Goal: Communication & Community: Answer question/provide support

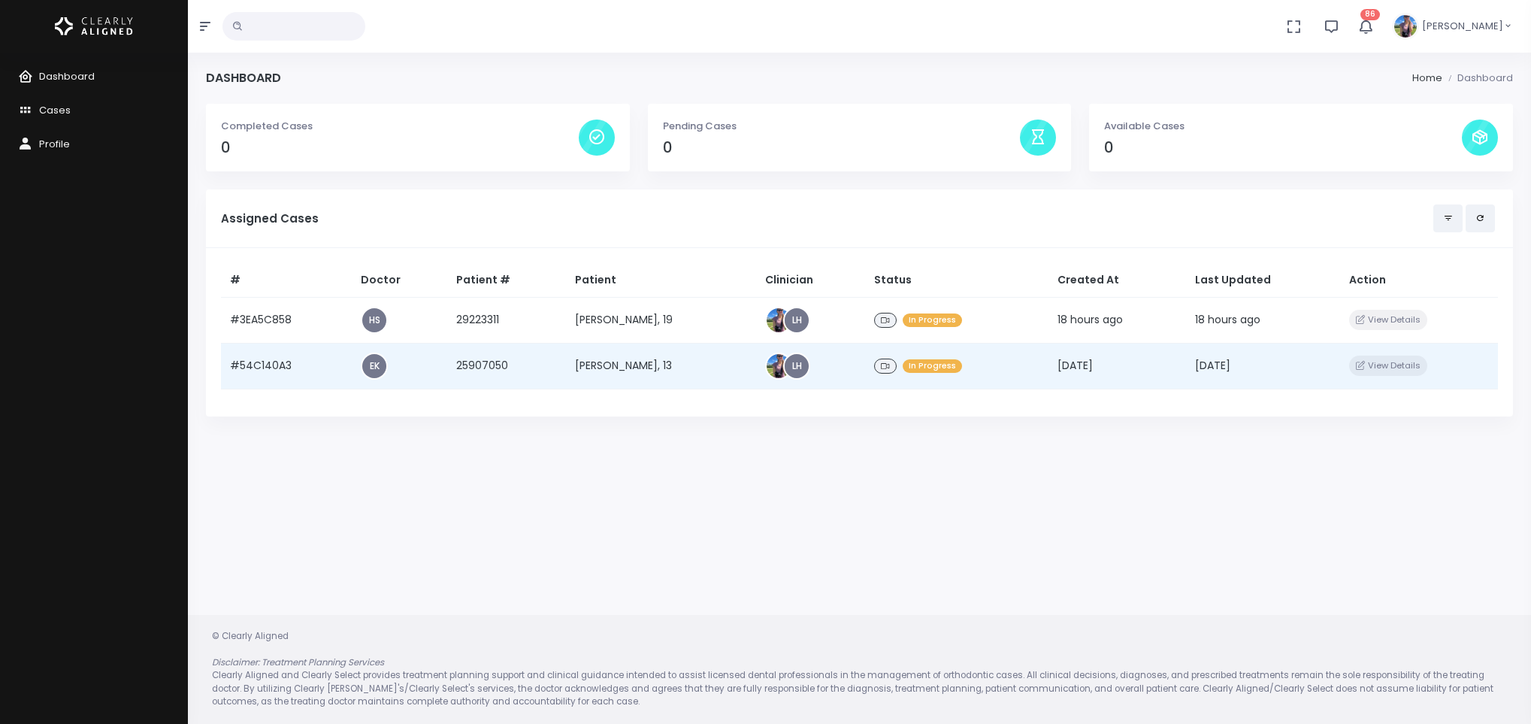
click at [652, 361] on td "[PERSON_NAME], 13" at bounding box center [661, 366] width 190 height 46
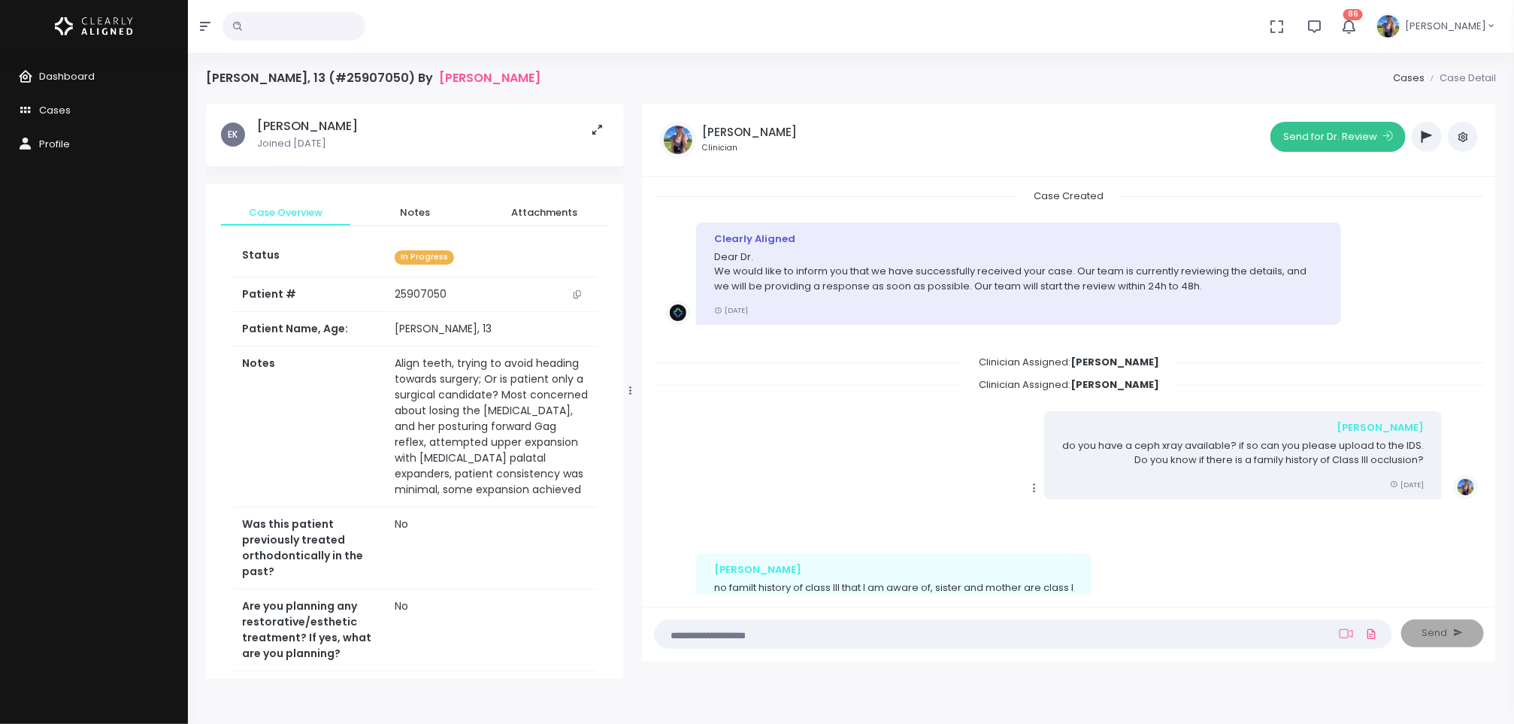
click at [1355, 145] on button "Send for Dr. Review" at bounding box center [1337, 137] width 135 height 30
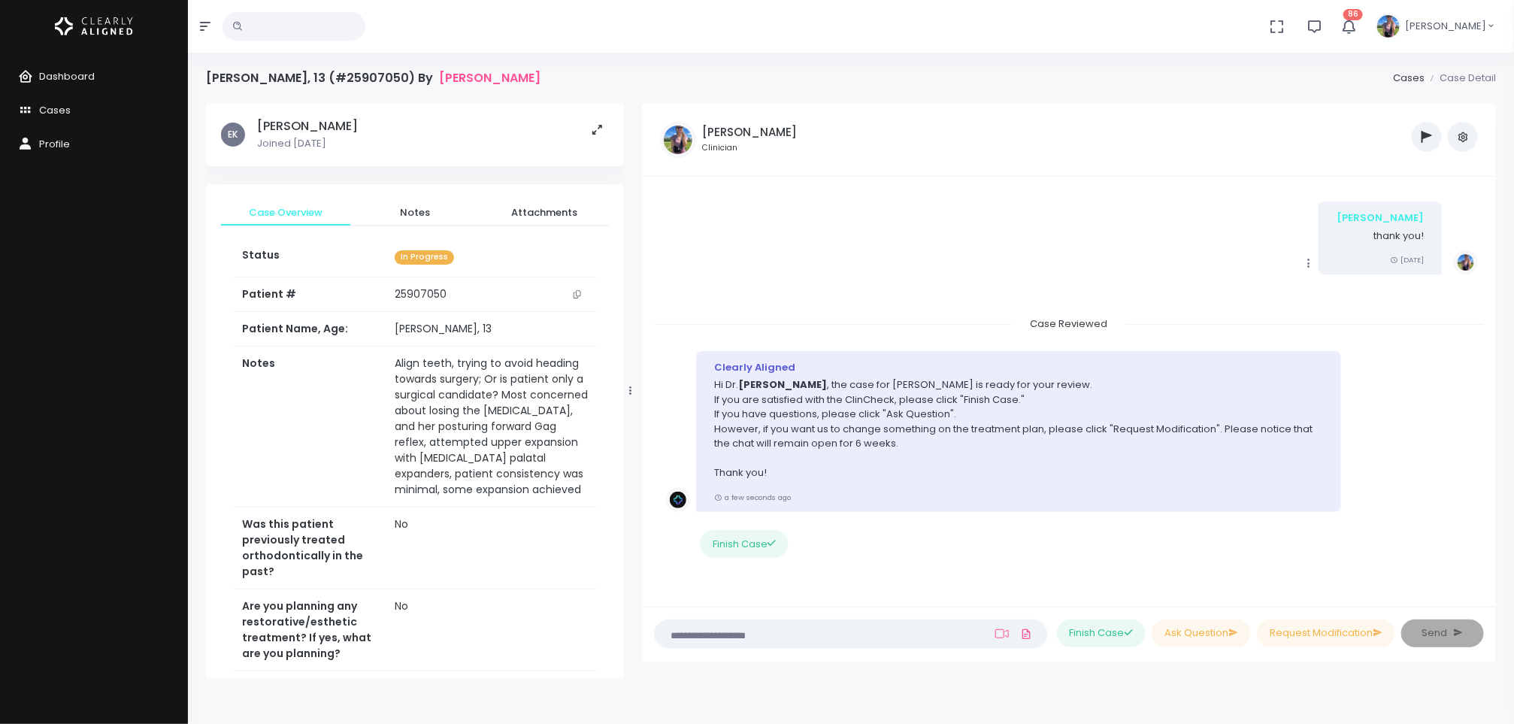
scroll to position [525, 0]
click at [1439, 138] on button "button" at bounding box center [1426, 137] width 30 height 30
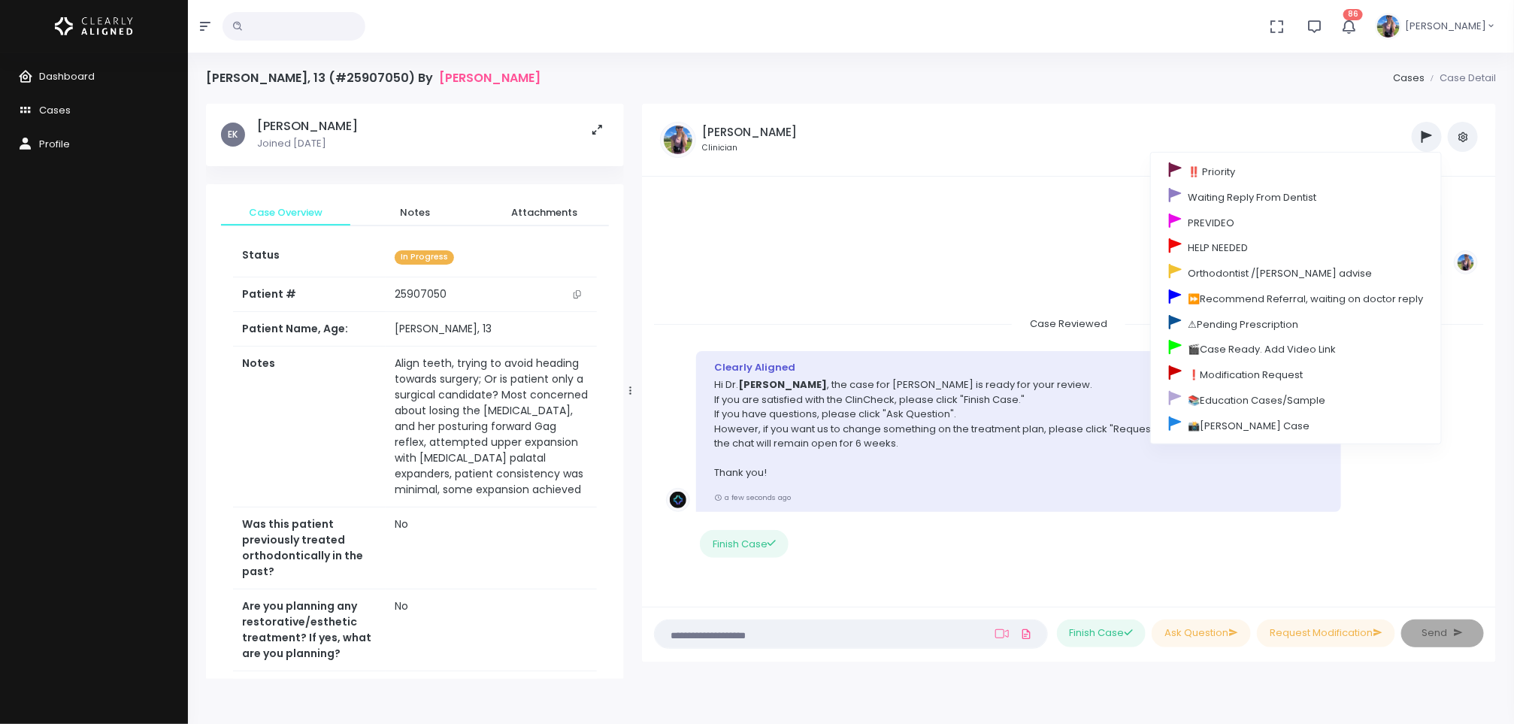
click at [1064, 219] on div "Copy Edit Delete [PERSON_NAME] thank you! [DATE]" at bounding box center [1069, 237] width 806 height 73
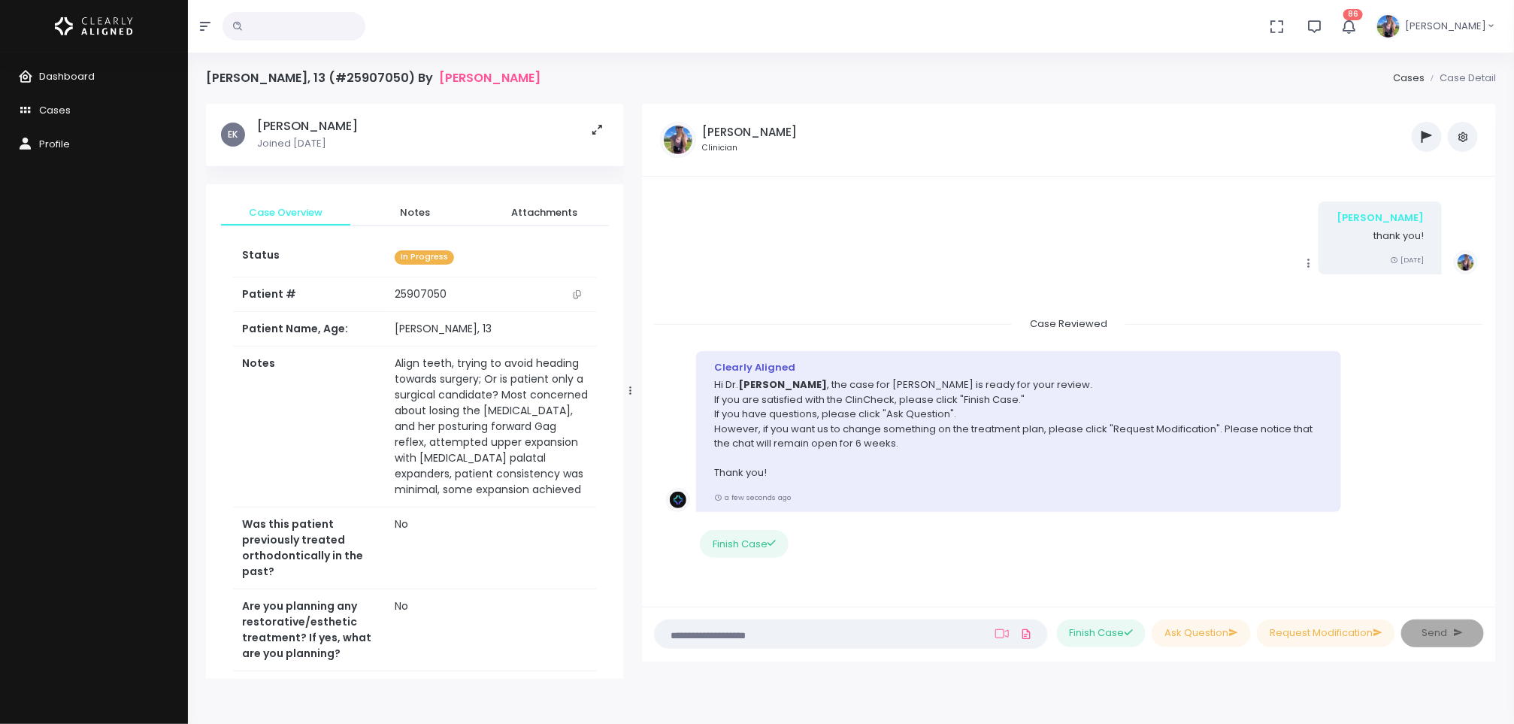
click at [844, 631] on textarea at bounding box center [822, 633] width 316 height 17
type textarea "*"
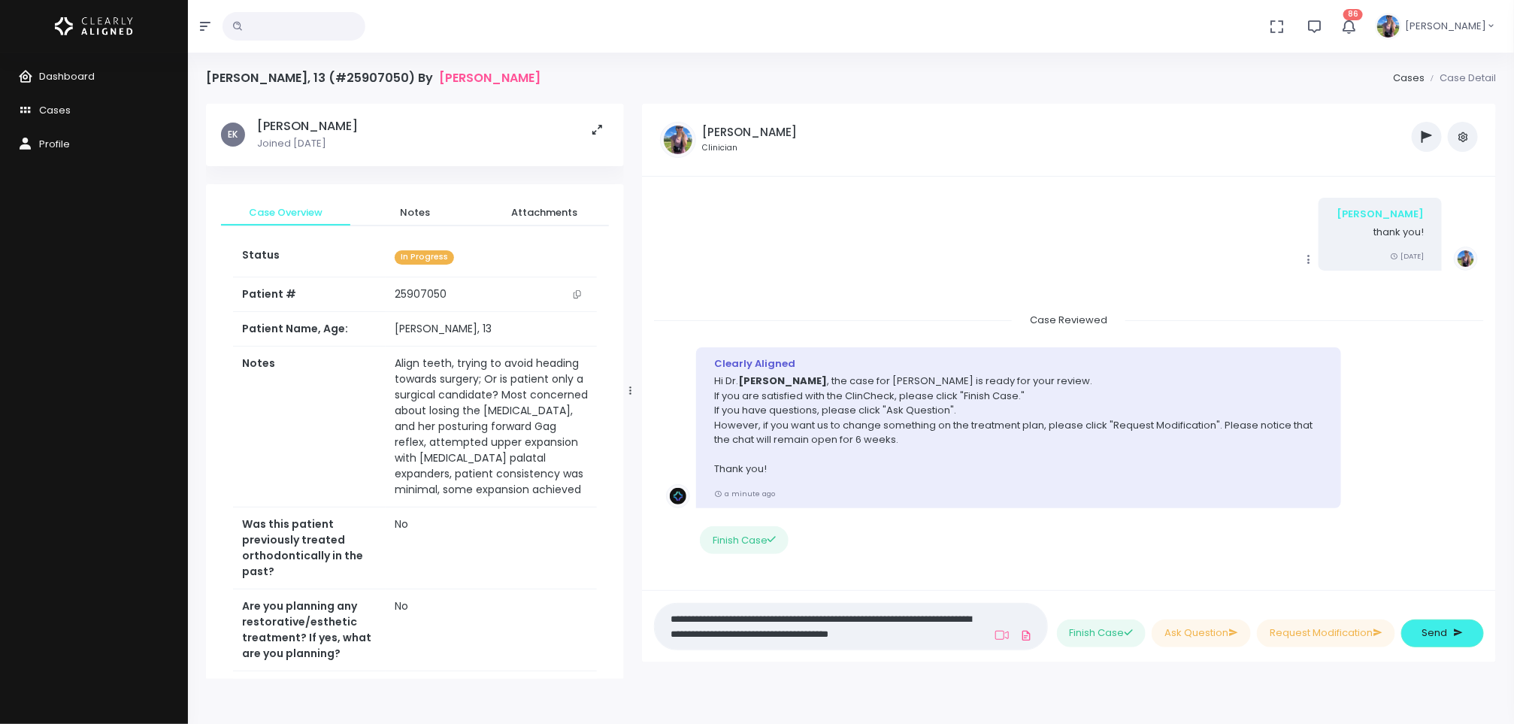
scroll to position [0, 0]
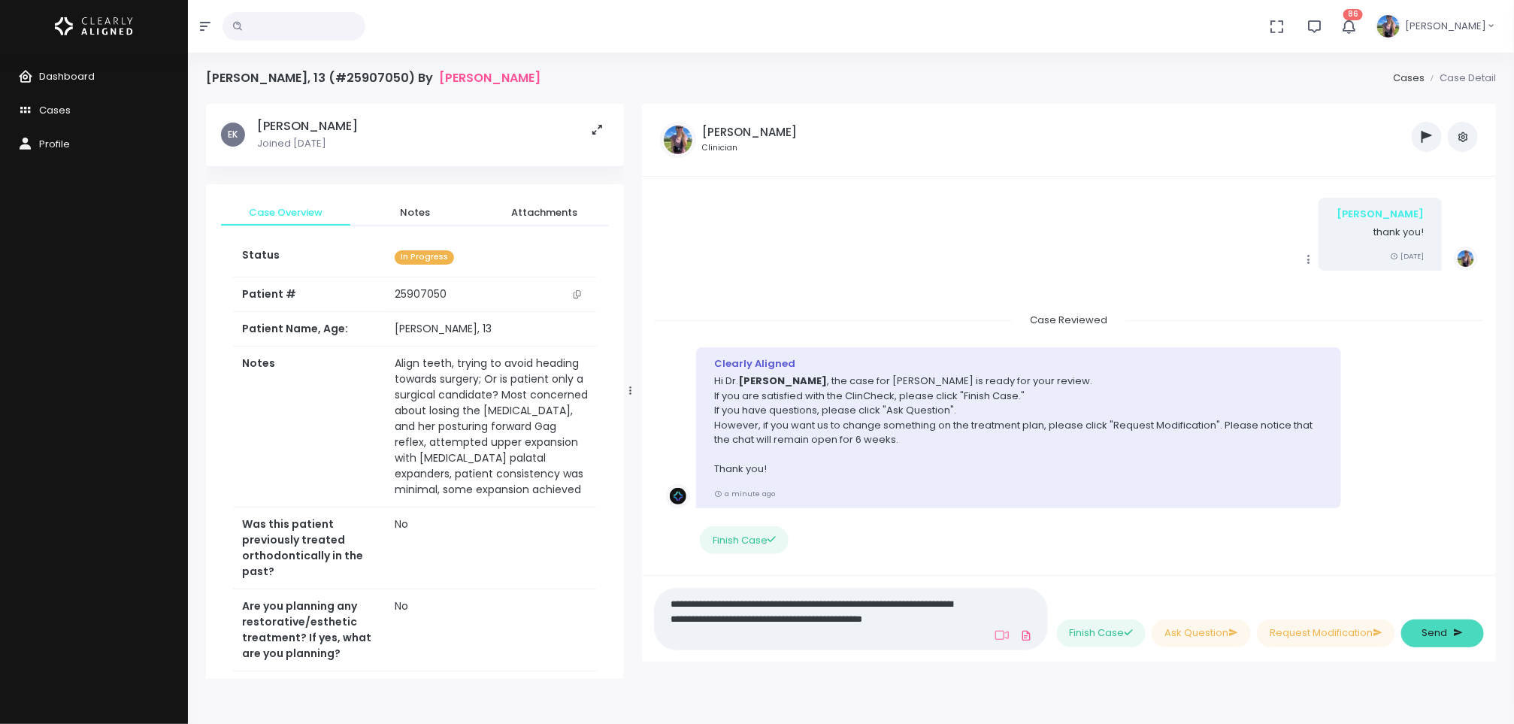
type textarea "**********"
click at [1423, 636] on span "Send" at bounding box center [1435, 632] width 26 height 15
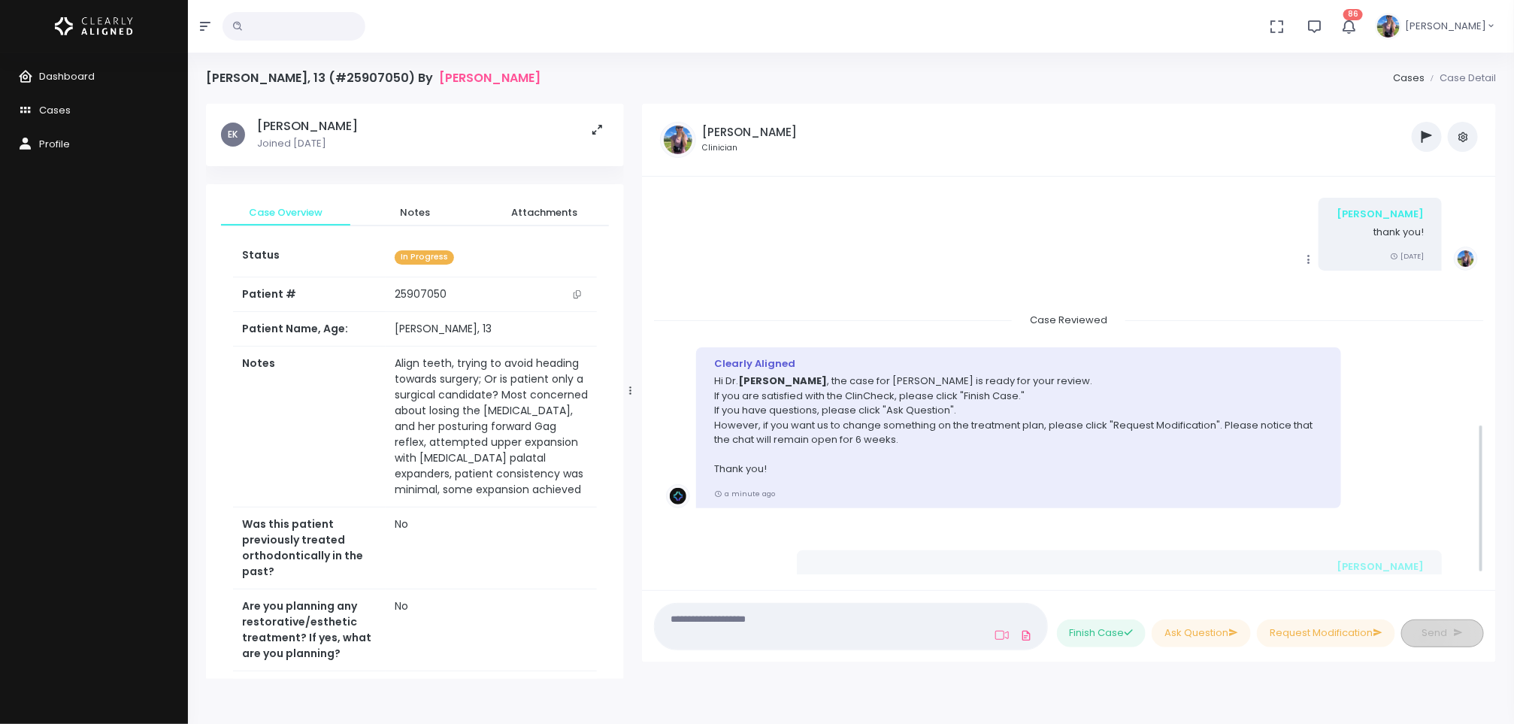
scroll to position [607, 0]
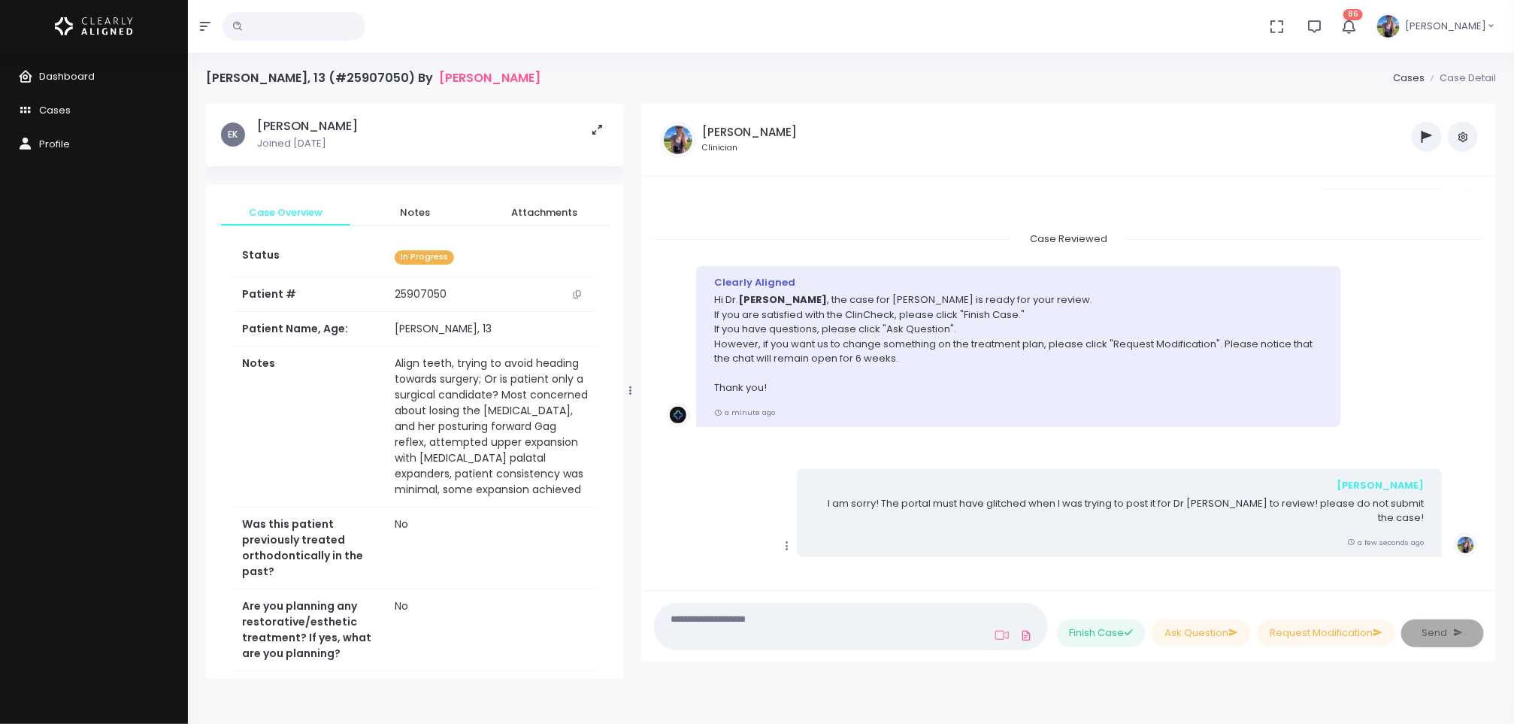
click at [1427, 141] on icon "button" at bounding box center [1426, 137] width 11 height 12
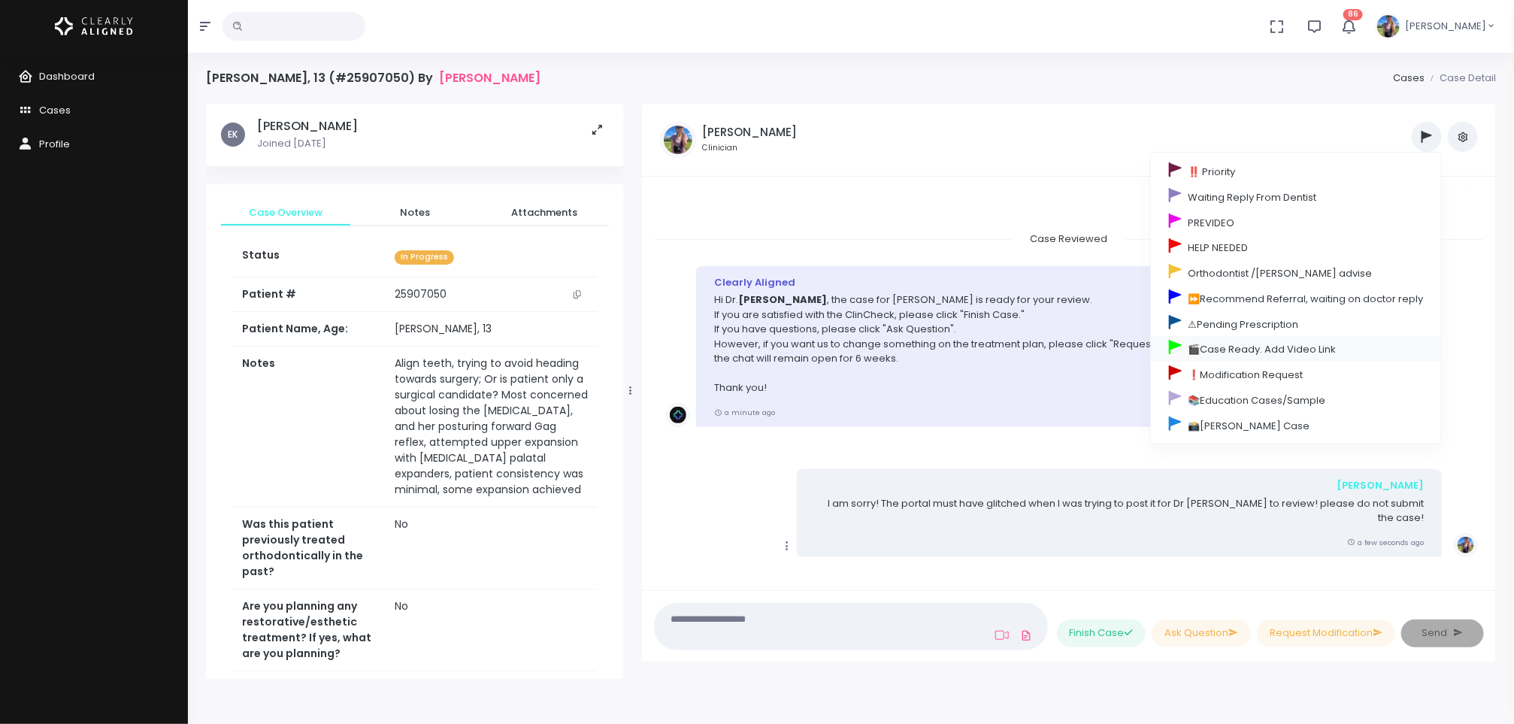
click at [1238, 356] on link "🎬Case Ready. Add Video Link" at bounding box center [1296, 349] width 290 height 26
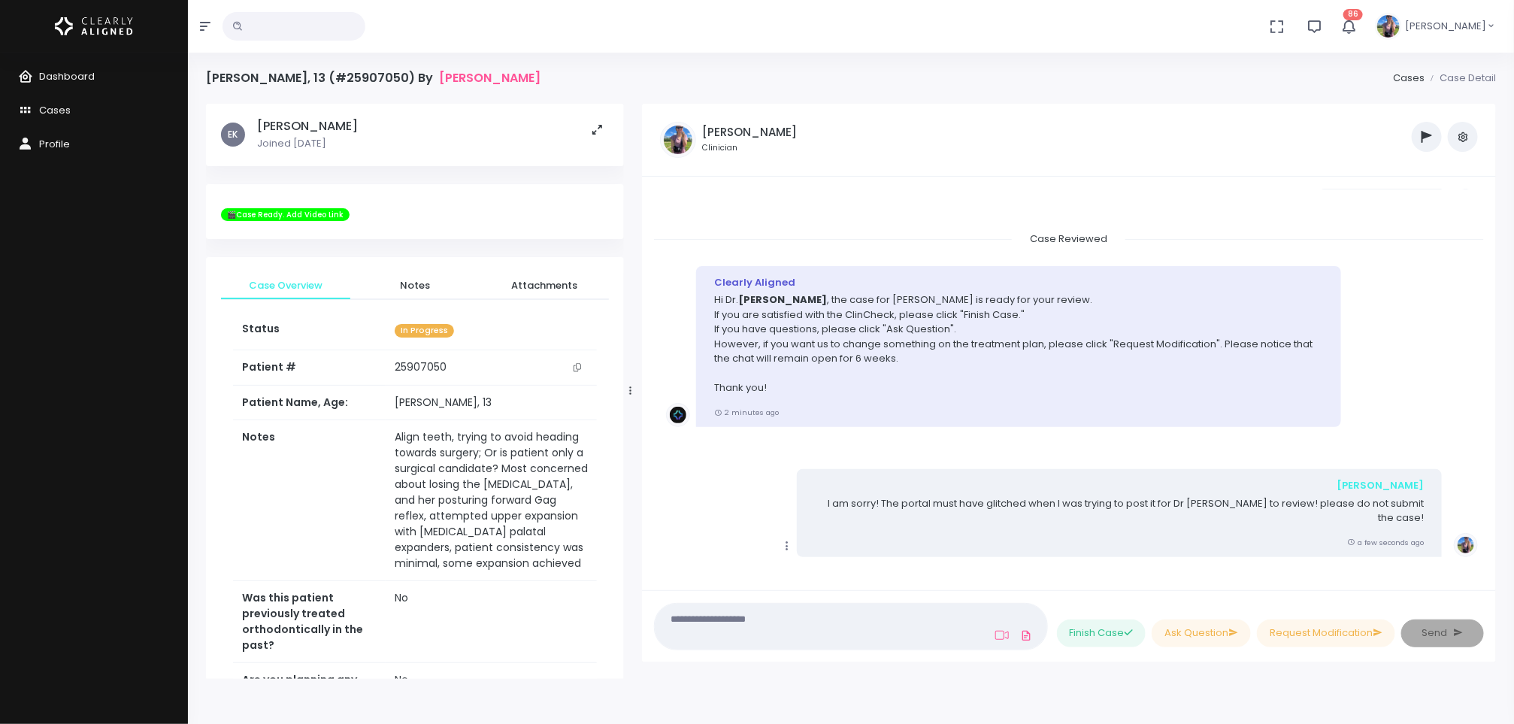
click at [1238, 356] on p "Hi [PERSON_NAME] , the case for [PERSON_NAME] is ready for your review. If you …" at bounding box center [1018, 343] width 609 height 103
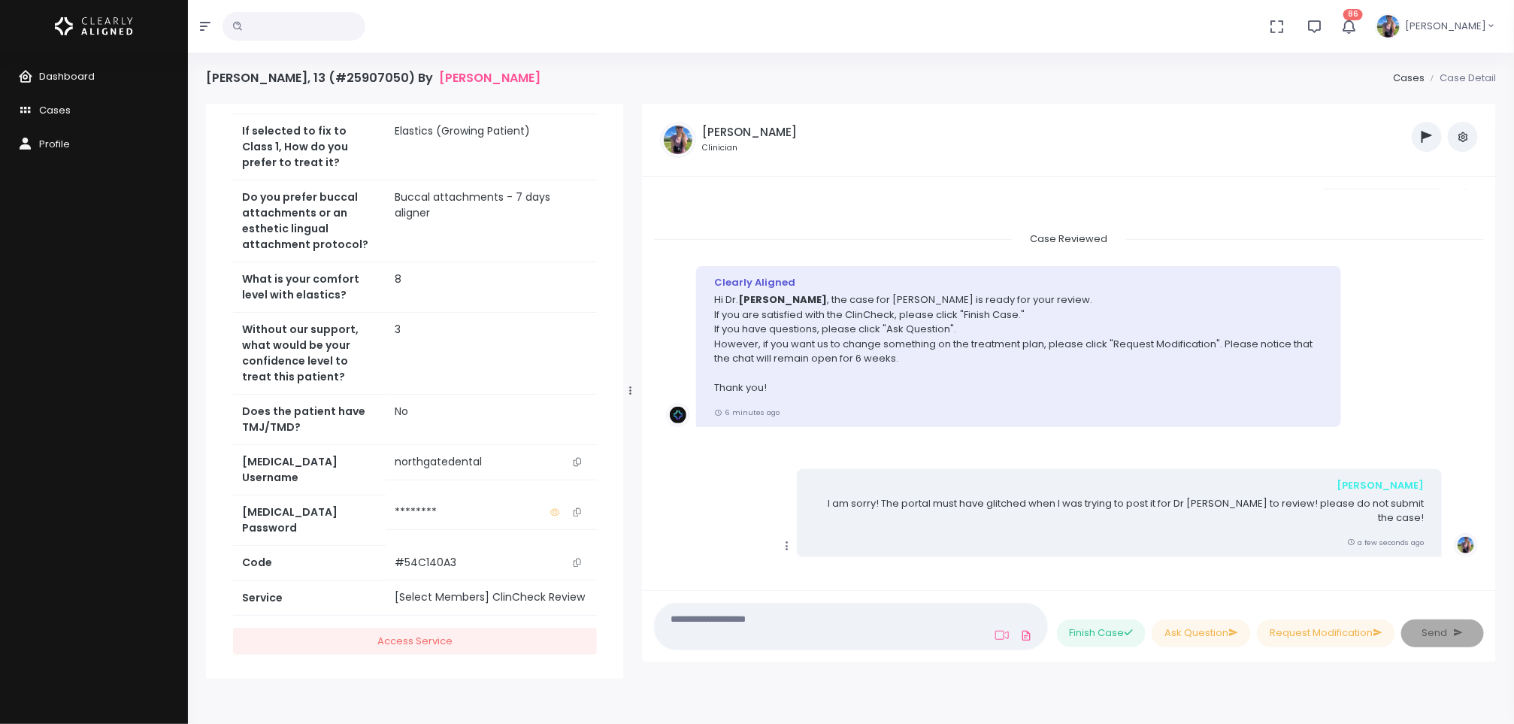
click at [578, 470] on button "scrollable content" at bounding box center [577, 462] width 21 height 16
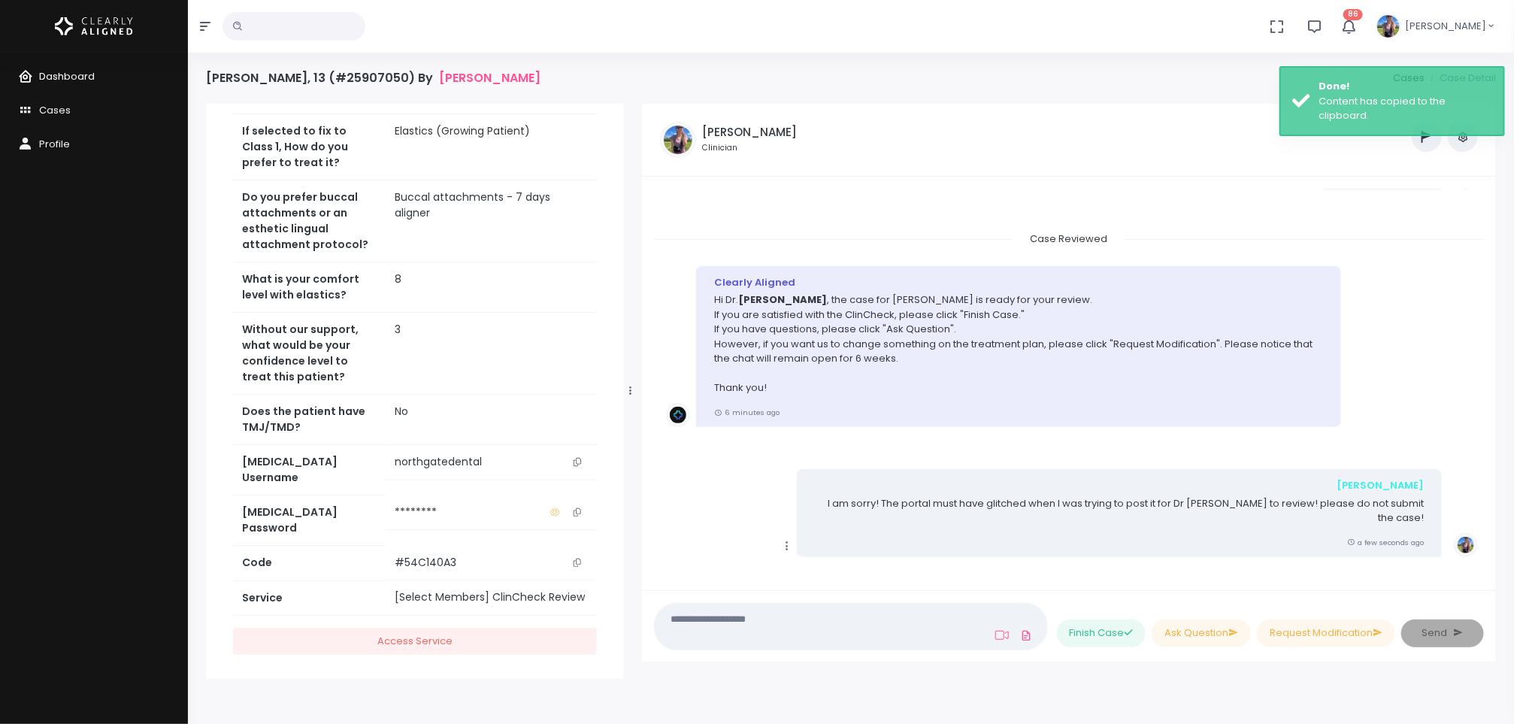
click at [57, 71] on span "Dashboard" at bounding box center [67, 76] width 56 height 14
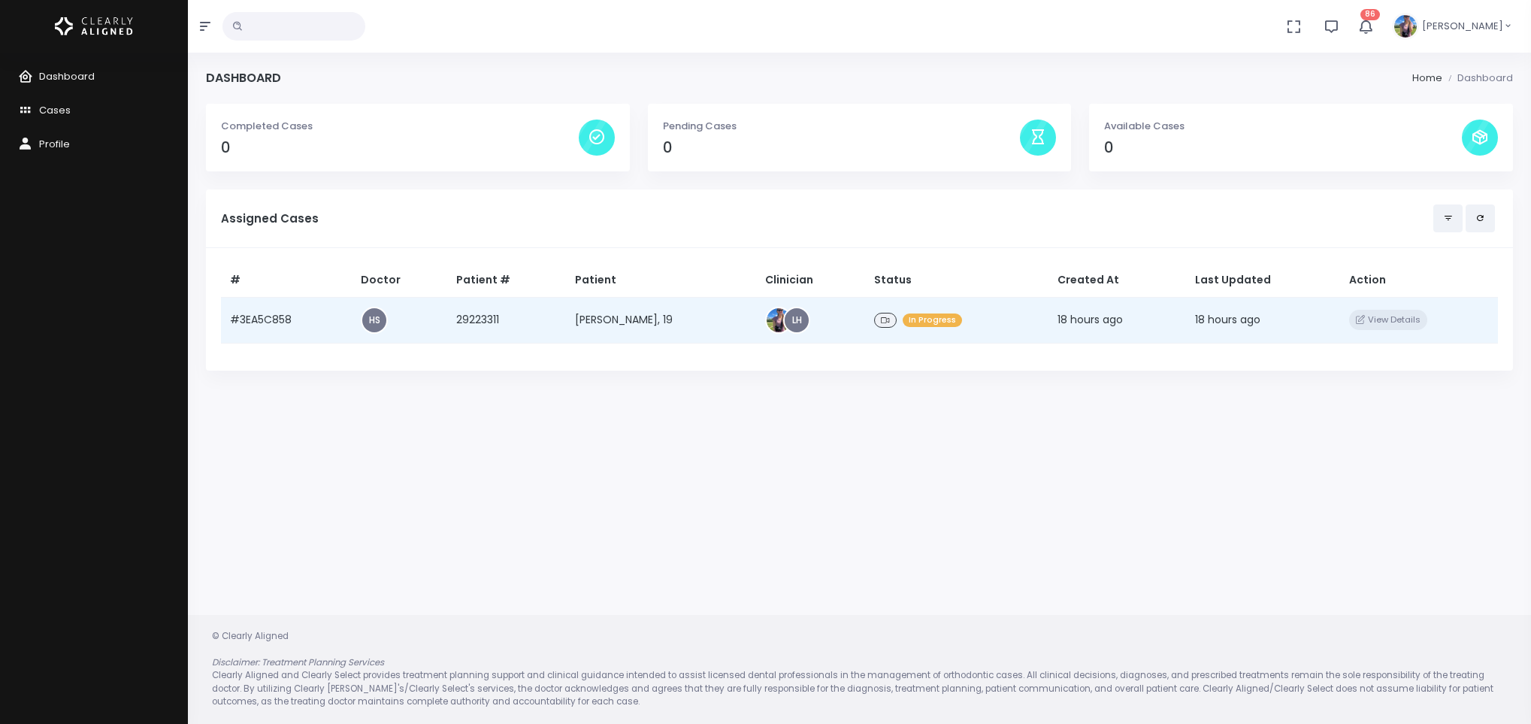
click at [610, 330] on td "[PERSON_NAME], 19" at bounding box center [661, 320] width 190 height 46
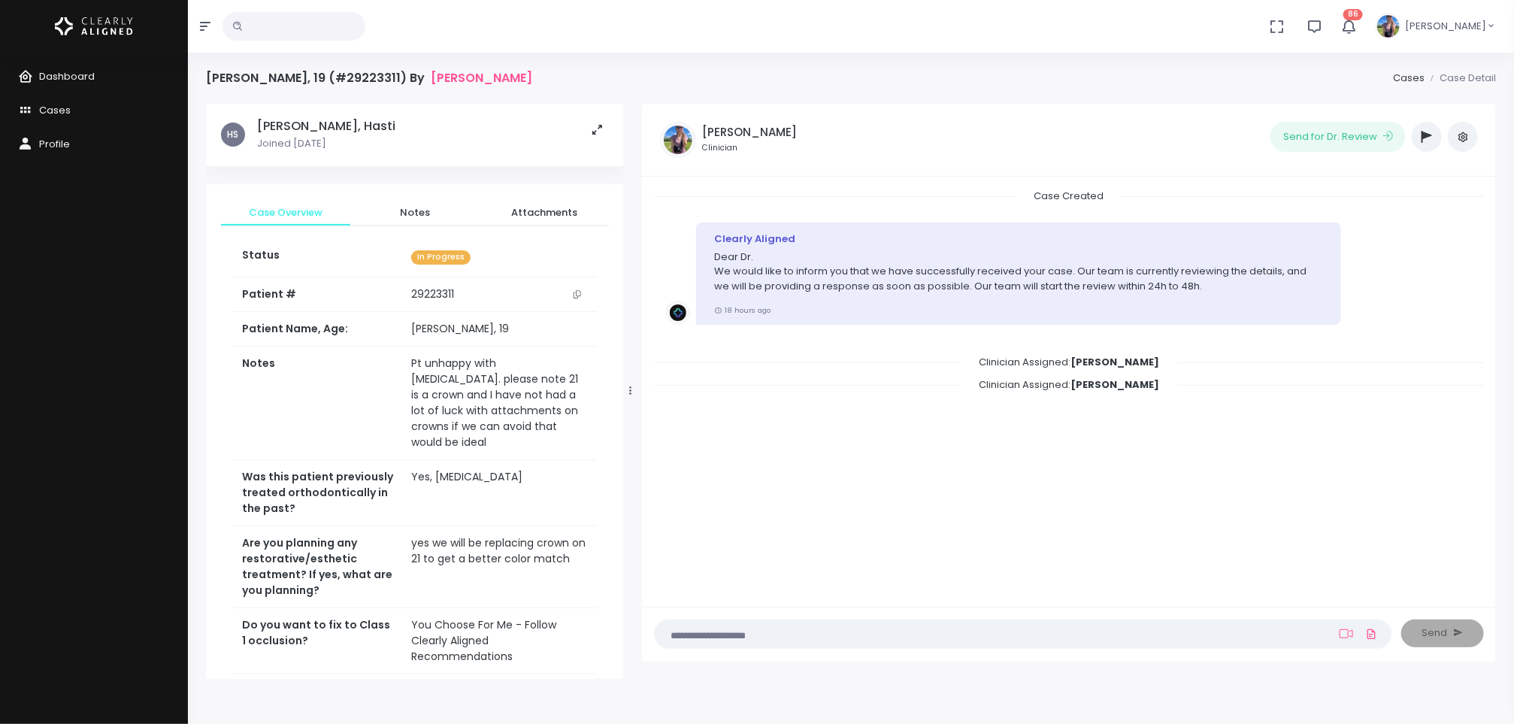
scroll to position [543, 0]
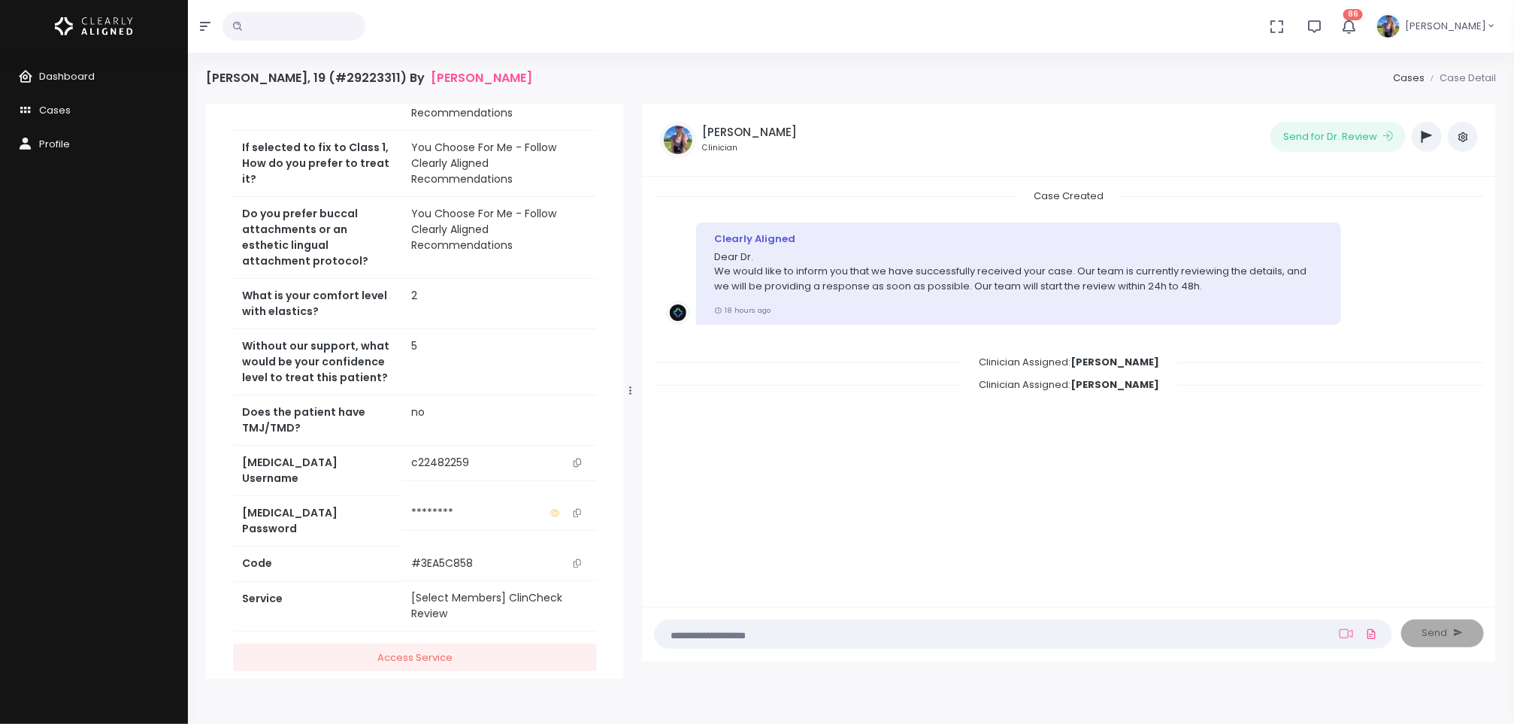
click at [578, 458] on icon "scrollable content" at bounding box center [577, 462] width 8 height 8
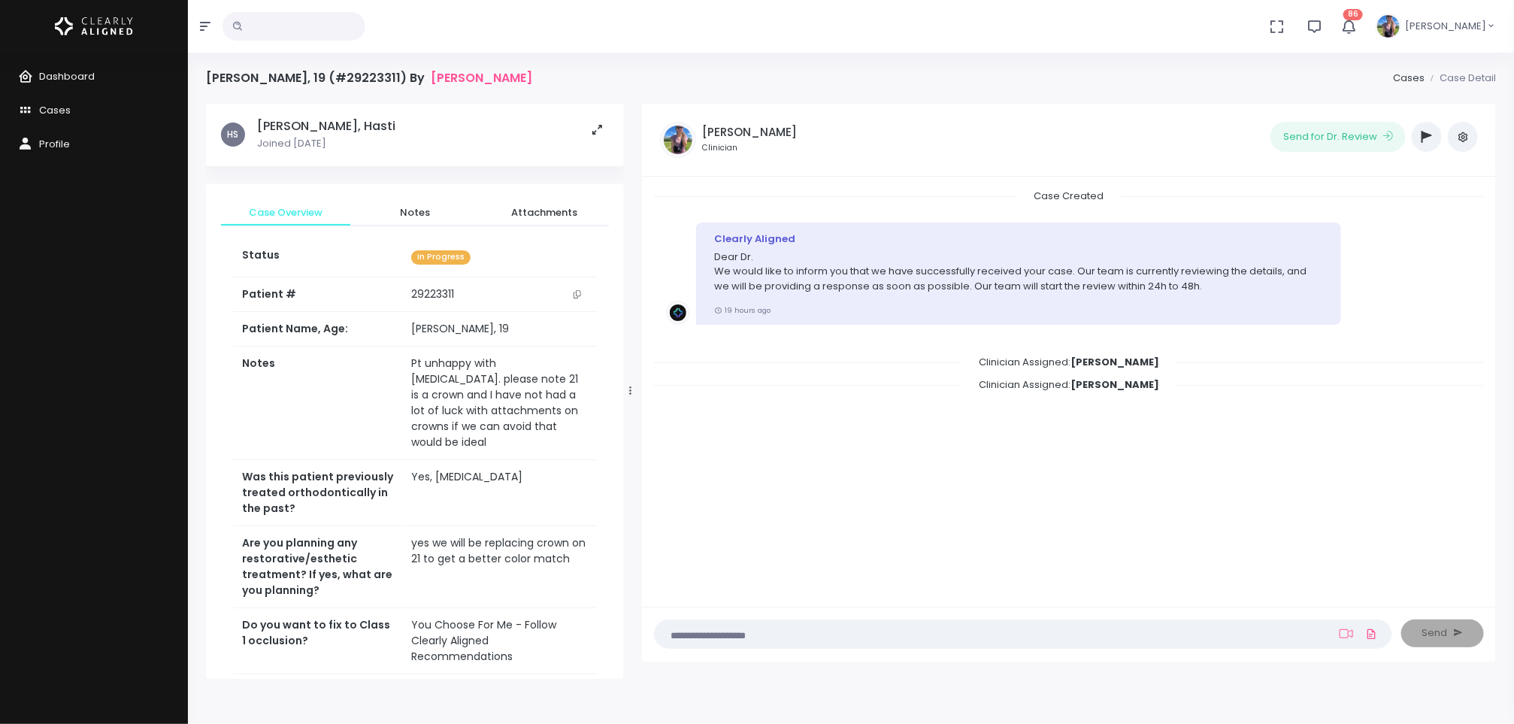
click at [1432, 144] on button "button" at bounding box center [1426, 137] width 30 height 30
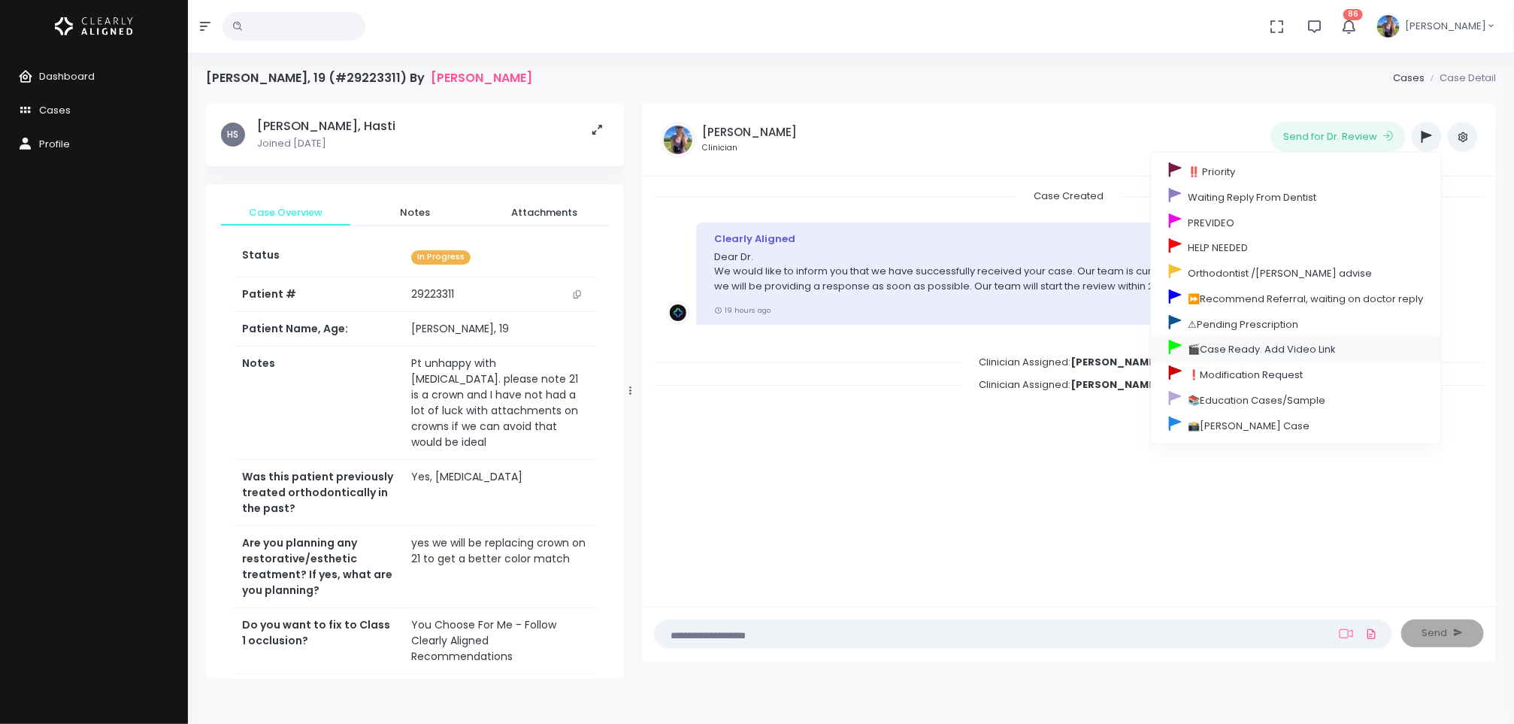
click at [1299, 349] on link "🎬Case Ready. Add Video Link" at bounding box center [1296, 349] width 290 height 26
